Goal: Task Accomplishment & Management: Use online tool/utility

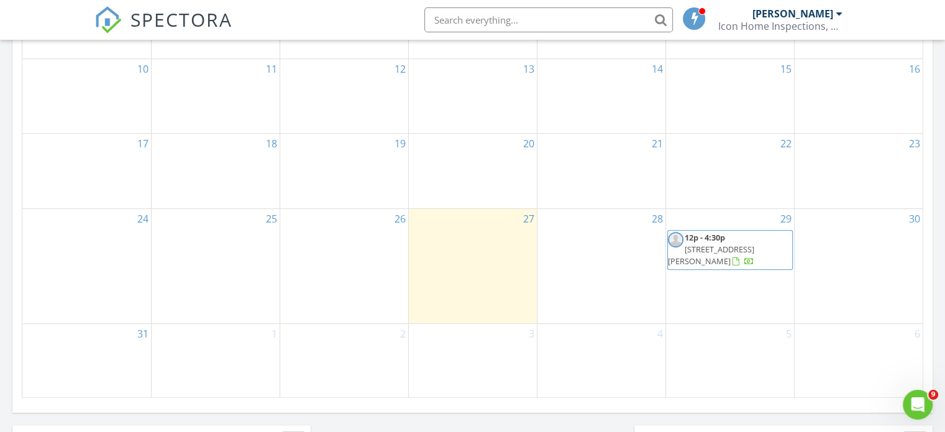
scroll to position [745, 0]
click at [739, 260] on div at bounding box center [735, 260] width 7 height 8
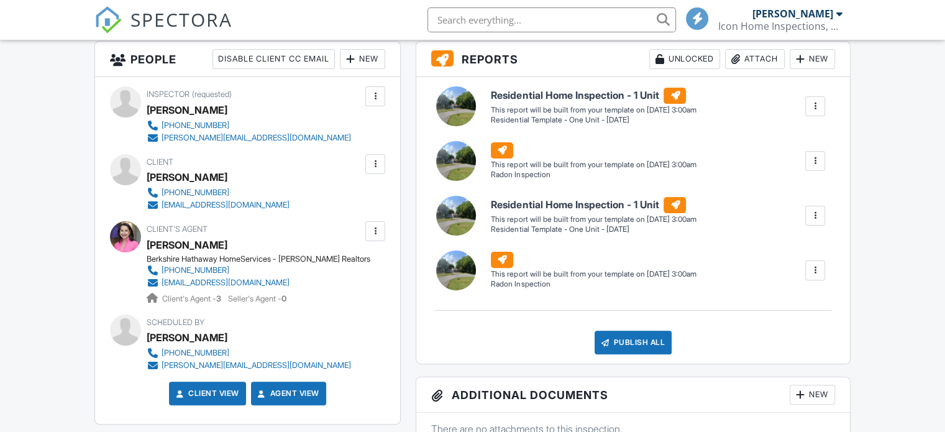
scroll to position [504, 0]
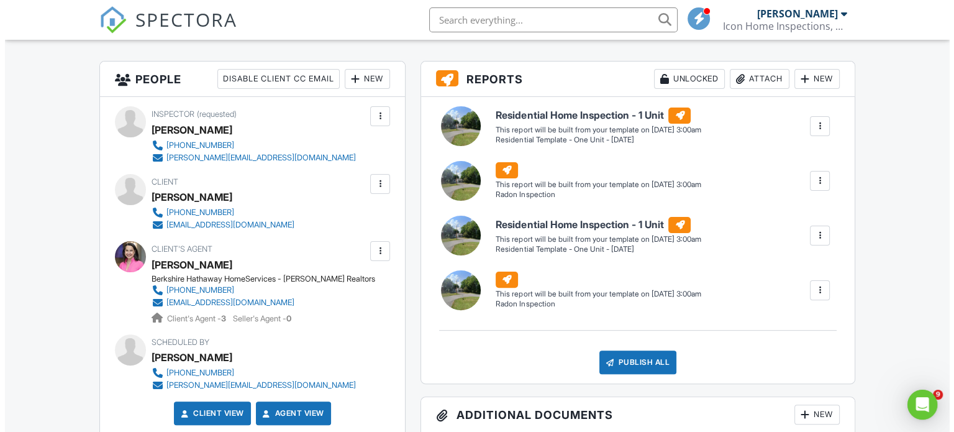
scroll to position [0, 0]
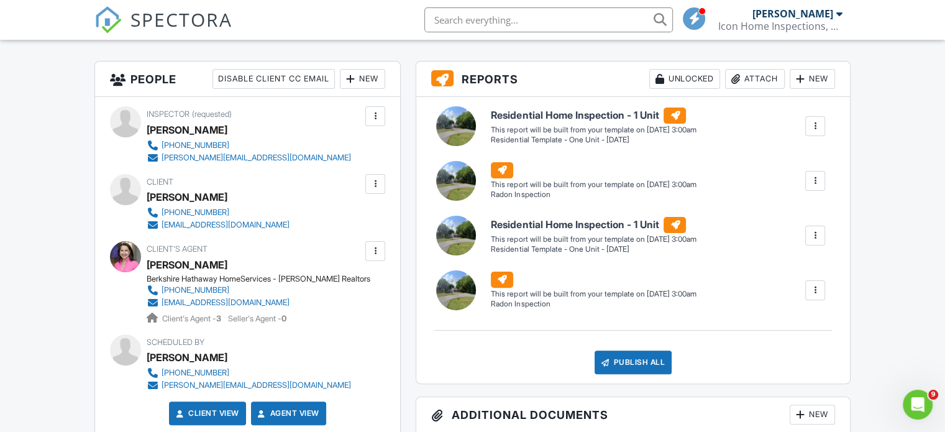
drag, startPoint x: 950, startPoint y: 153, endPoint x: 951, endPoint y: 111, distance: 42.3
click at [815, 233] on div at bounding box center [815, 235] width 12 height 12
click at [783, 297] on div "Delete" at bounding box center [793, 302] width 26 height 14
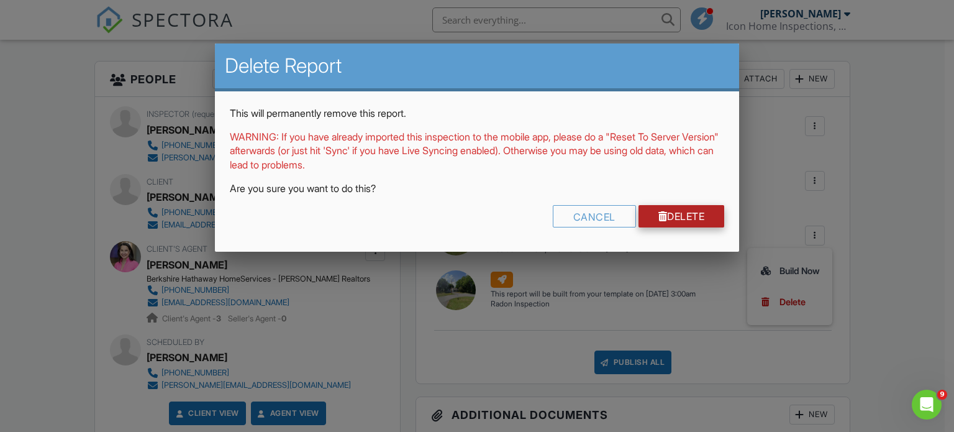
click at [702, 222] on link "Delete" at bounding box center [682, 216] width 86 height 22
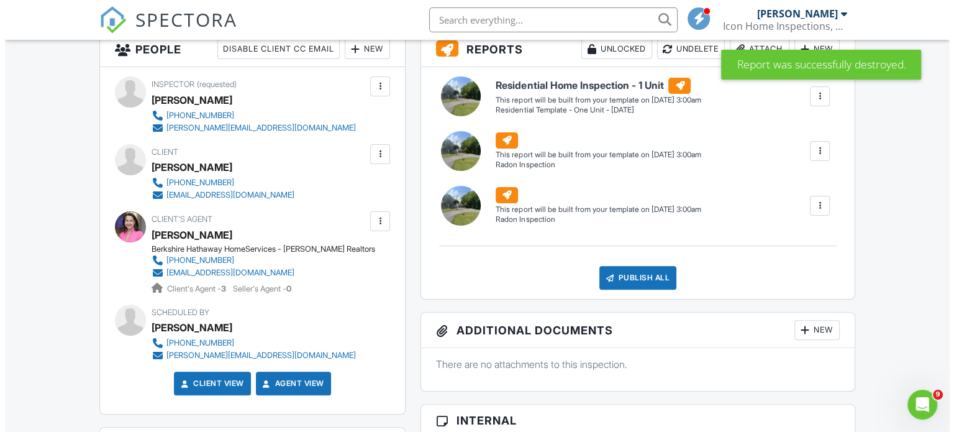
scroll to position [333, 0]
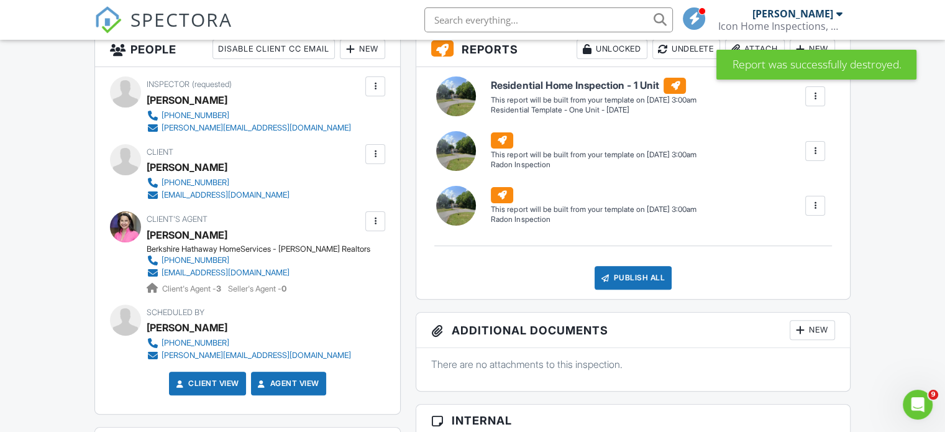
click at [823, 199] on div at bounding box center [815, 206] width 20 height 20
click at [775, 271] on link "Delete" at bounding box center [790, 272] width 60 height 14
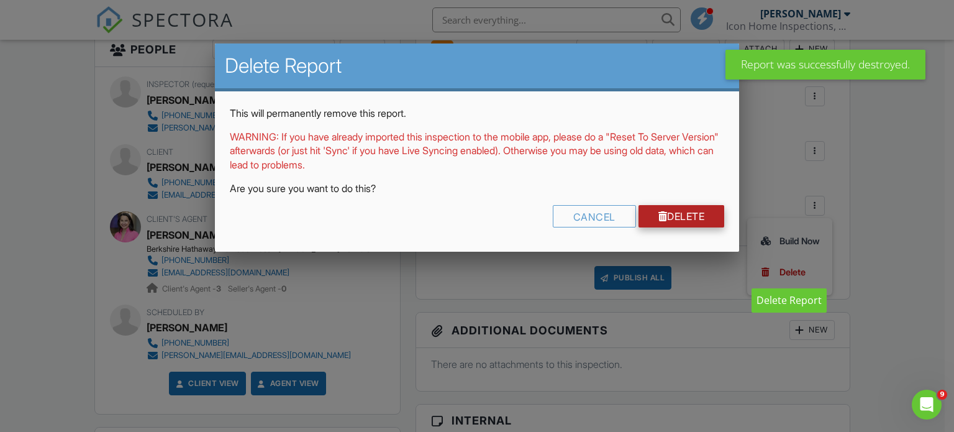
click at [678, 216] on link "Delete" at bounding box center [682, 216] width 86 height 22
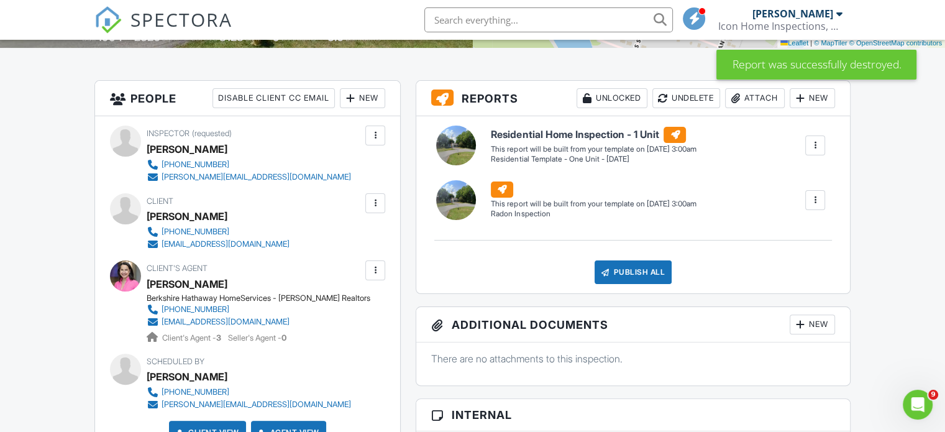
click at [810, 148] on div at bounding box center [815, 145] width 12 height 12
click at [798, 180] on div "Build Now" at bounding box center [790, 180] width 60 height 15
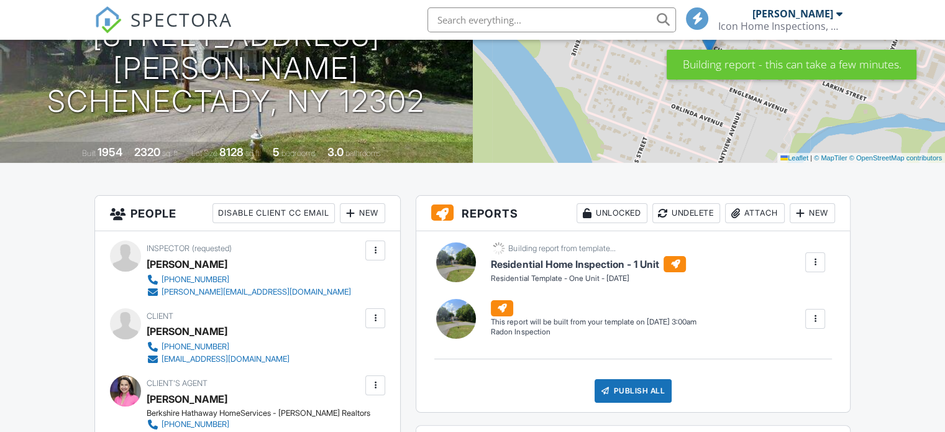
scroll to position [230, 0]
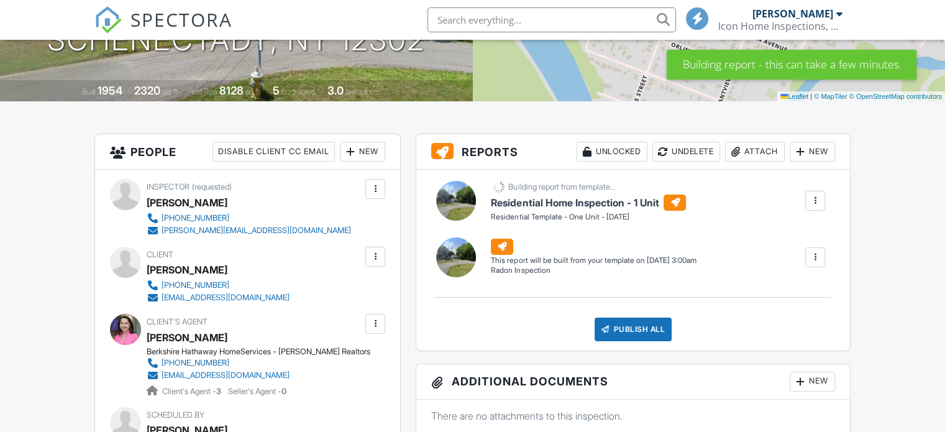
click at [817, 252] on div at bounding box center [815, 257] width 12 height 12
click at [803, 293] on div "Build Now" at bounding box center [790, 292] width 60 height 15
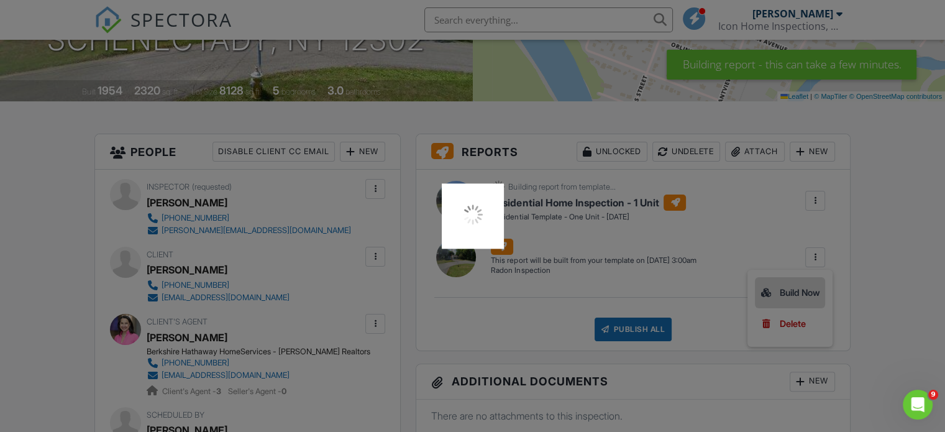
scroll to position [0, 0]
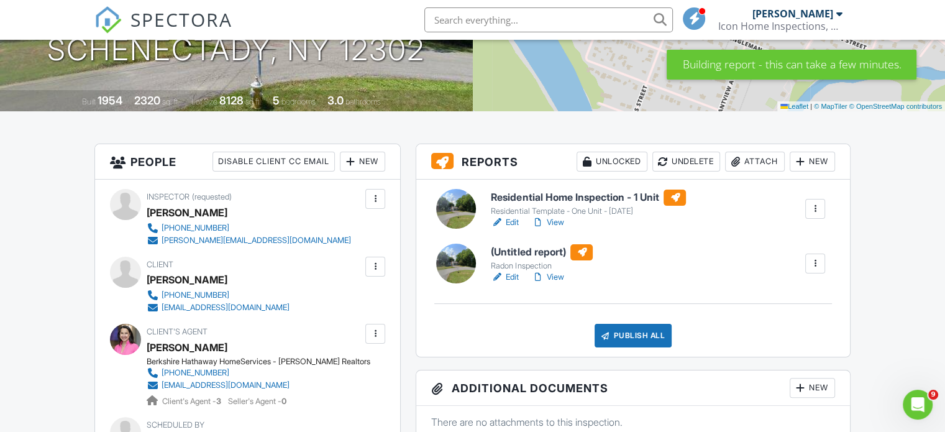
click at [621, 199] on h6 "Residential Home Inspection - 1 Unit" at bounding box center [588, 197] width 195 height 16
